Goal: Task Accomplishment & Management: Manage account settings

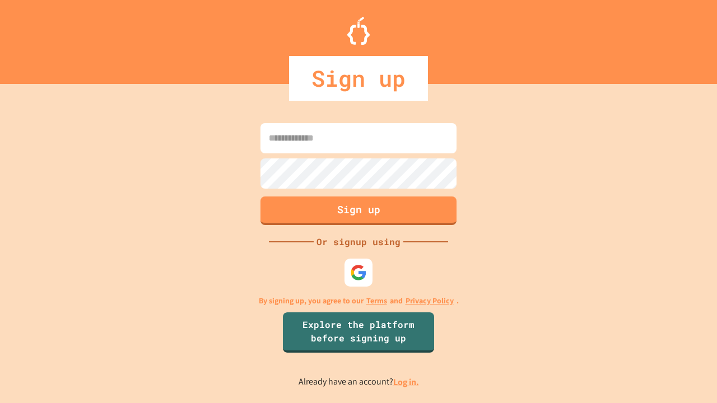
click at [407, 382] on link "Log in." at bounding box center [406, 383] width 26 height 12
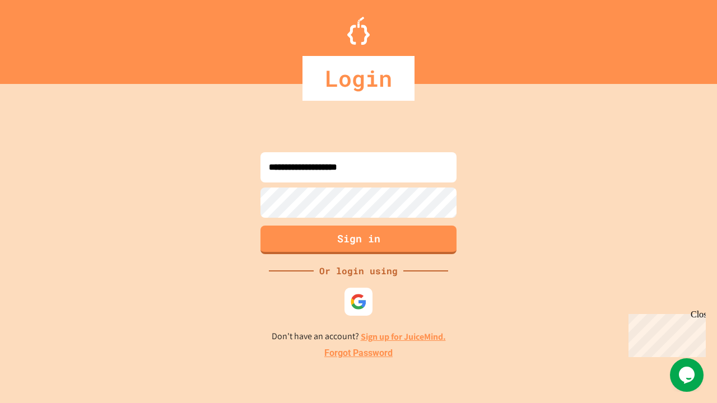
type input "**********"
